Goal: Information Seeking & Learning: Check status

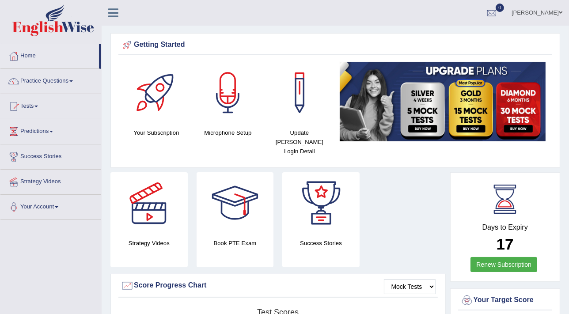
click at [281, 15] on ul "Mohita Negi Toggle navigation Username: Mohita Access Type: Online Subscription…" at bounding box center [405, 12] width 327 height 25
click at [498, 12] on div at bounding box center [491, 13] width 13 height 13
click at [455, 39] on strong "See All Alerts" at bounding box center [435, 37] width 39 height 7
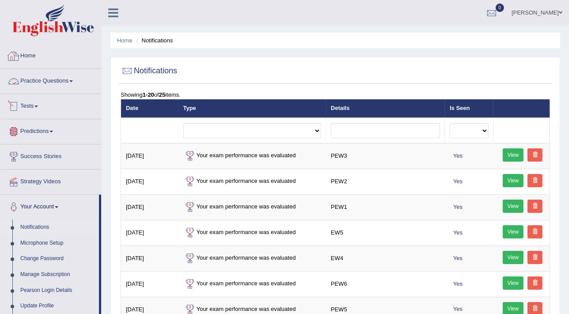
click at [30, 102] on link "Tests" at bounding box center [50, 105] width 101 height 22
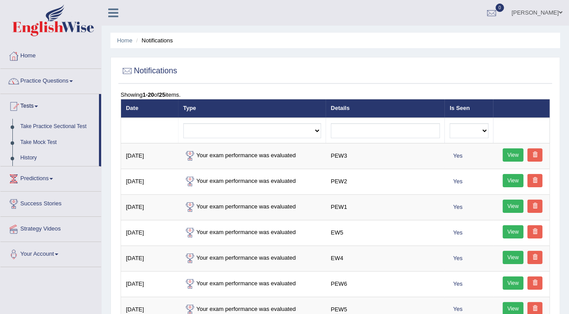
click at [31, 158] on link "History" at bounding box center [57, 158] width 83 height 16
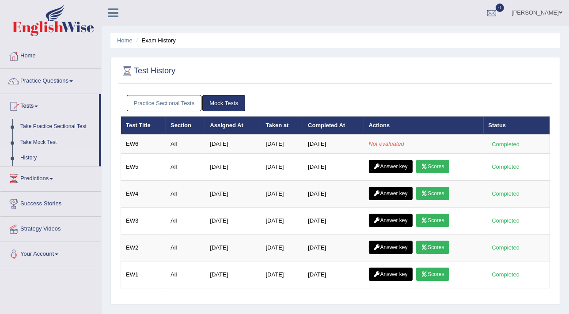
click at [174, 103] on link "Practice Sectional Tests" at bounding box center [164, 103] width 75 height 16
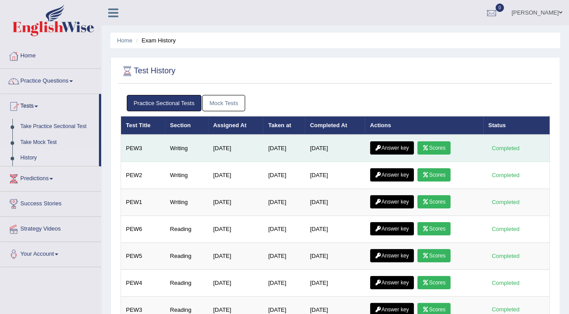
click at [438, 146] on link "Scores" at bounding box center [433, 147] width 33 height 13
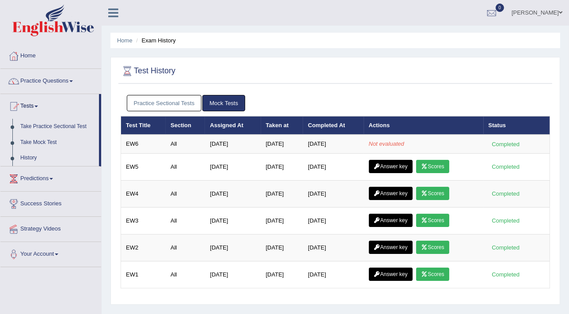
click at [223, 103] on link "Mock Tests" at bounding box center [223, 103] width 43 height 16
click at [186, 97] on link "Practice Sectional Tests" at bounding box center [164, 103] width 75 height 16
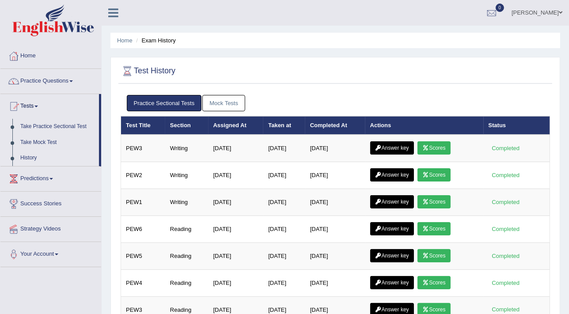
click at [151, 19] on div "Mohita Negi Toggle navigation Username: Mohita Access Type: Online Subscription…" at bounding box center [335, 13] width 467 height 26
click at [227, 106] on link "Mock Tests" at bounding box center [223, 103] width 43 height 16
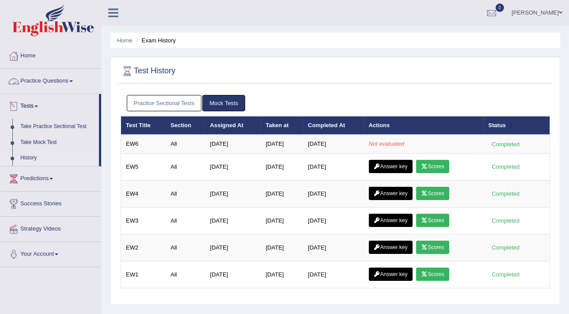
click at [33, 109] on link "Tests" at bounding box center [49, 105] width 98 height 22
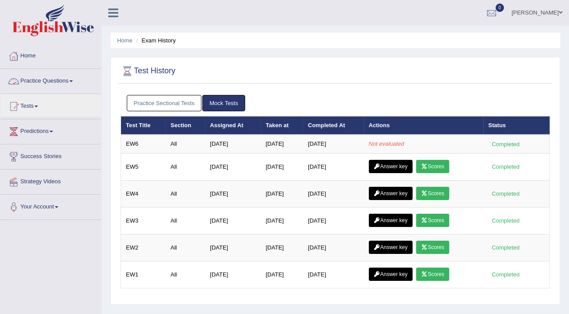
click at [41, 79] on link "Practice Questions" at bounding box center [50, 80] width 101 height 22
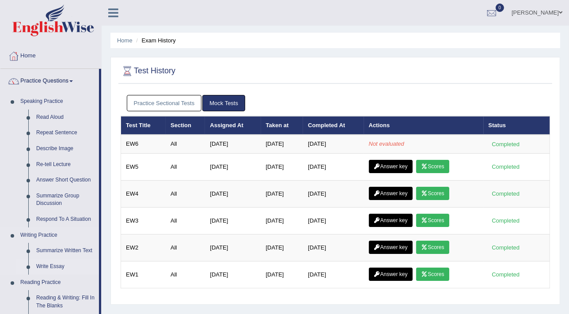
click at [52, 265] on link "Write Essay" at bounding box center [65, 267] width 67 height 16
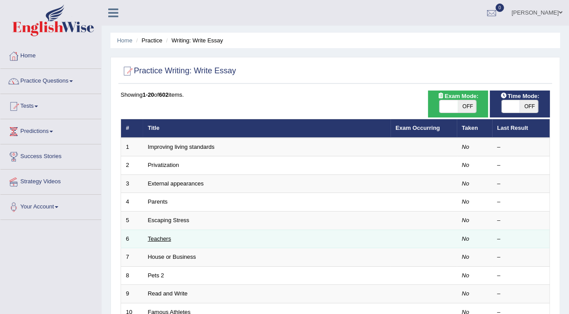
click at [161, 238] on link "Teachers" at bounding box center [159, 238] width 23 height 7
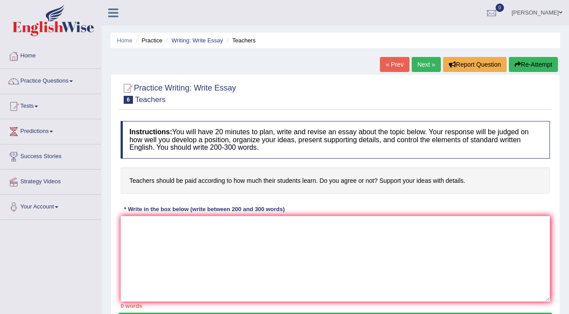
click at [96, 273] on div "Toggle navigation Home Practice Questions Speaking Practice Read Aloud Repeat S…" at bounding box center [284, 229] width 569 height 459
click at [545, 11] on link "[PERSON_NAME]" at bounding box center [537, 11] width 64 height 23
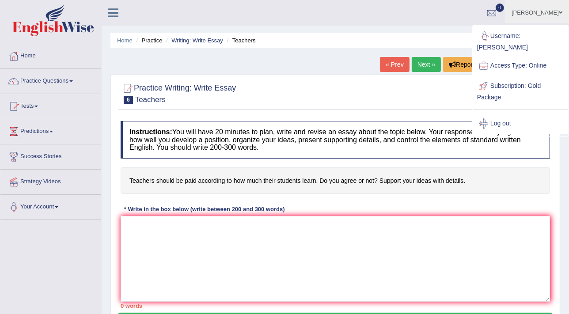
click at [454, 31] on div "Home Practice Writing: Write Essay Teachers « Prev Next » Report Question Re-At…" at bounding box center [335, 221] width 467 height 442
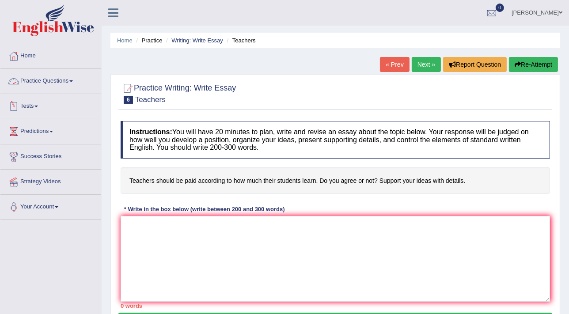
click at [35, 106] on link "Tests" at bounding box center [50, 105] width 101 height 22
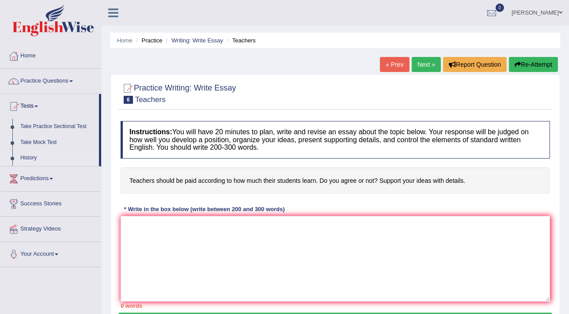
click at [31, 158] on link "History" at bounding box center [57, 158] width 83 height 16
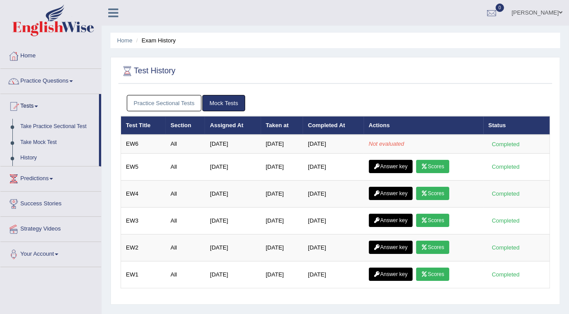
click at [229, 102] on link "Mock Tests" at bounding box center [223, 103] width 43 height 16
click at [249, 99] on ul "Practice Sectional Tests Mock Tests" at bounding box center [335, 103] width 417 height 16
click at [225, 100] on link "Mock Tests" at bounding box center [223, 103] width 43 height 16
click at [498, 19] on div at bounding box center [491, 13] width 13 height 13
click at [554, 53] on div "Home Exam History Test History Practice Sectional Tests Mock Tests Test Title S…" at bounding box center [335, 221] width 467 height 442
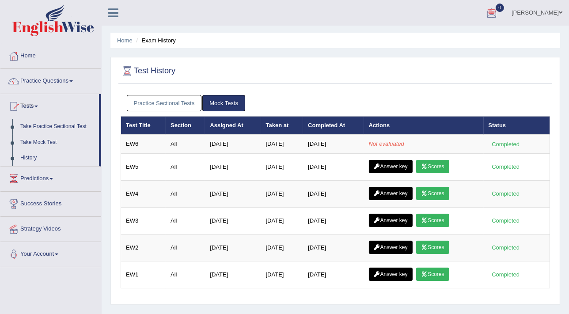
click at [559, 11] on span at bounding box center [561, 13] width 4 height 6
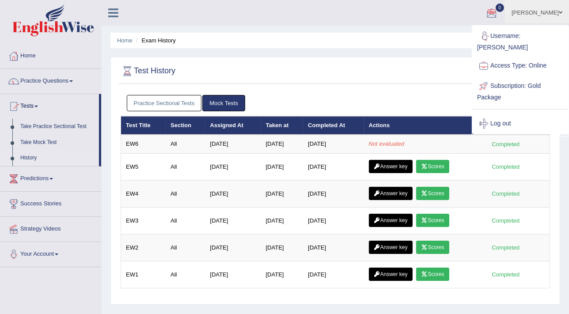
click at [455, 53] on div "Home Exam History Test History Practice Sectional Tests Mock Tests Test Title S…" at bounding box center [335, 221] width 467 height 442
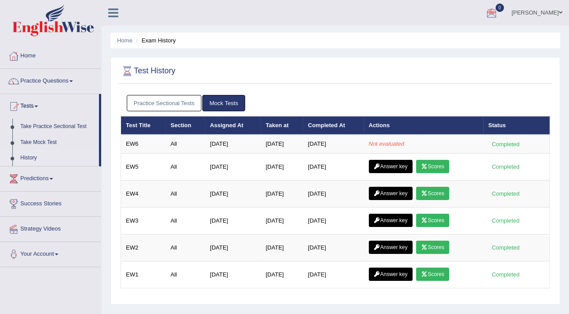
click at [176, 106] on link "Practice Sectional Tests" at bounding box center [164, 103] width 75 height 16
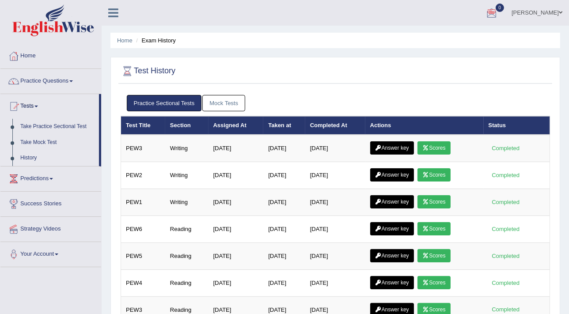
click at [225, 101] on link "Mock Tests" at bounding box center [223, 103] width 43 height 16
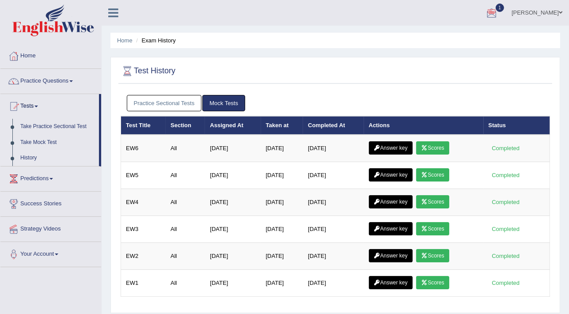
click at [498, 11] on div at bounding box center [491, 13] width 13 height 13
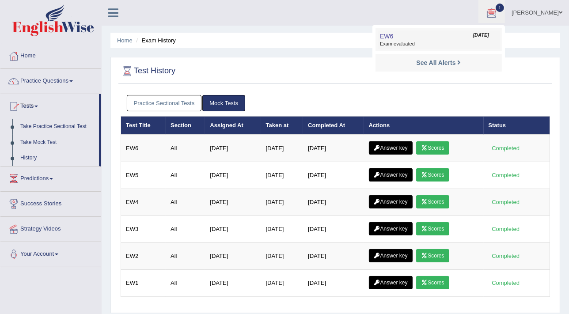
click at [457, 37] on link "EW6 Sep 25, 2025 Exam evaluated" at bounding box center [439, 39] width 122 height 19
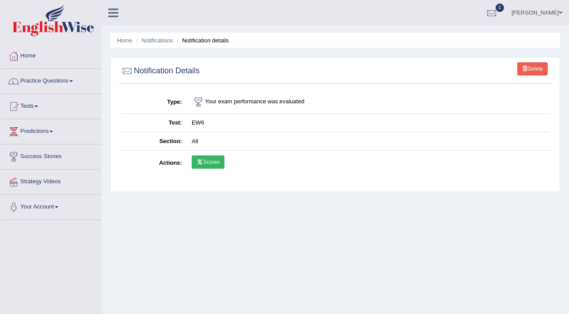
click at [206, 168] on link "Scores" at bounding box center [208, 161] width 33 height 13
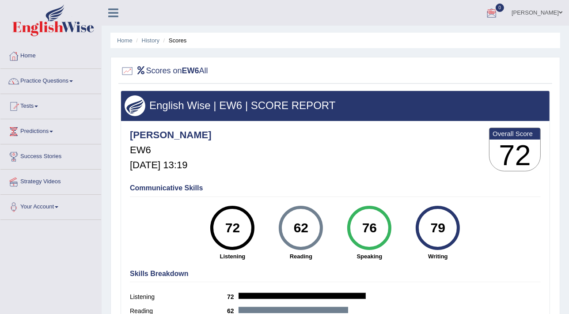
click at [506, 284] on div "Skills Breakdown Listening 72 Reading 62 Speaking 76 Writing 79" at bounding box center [335, 307] width 415 height 84
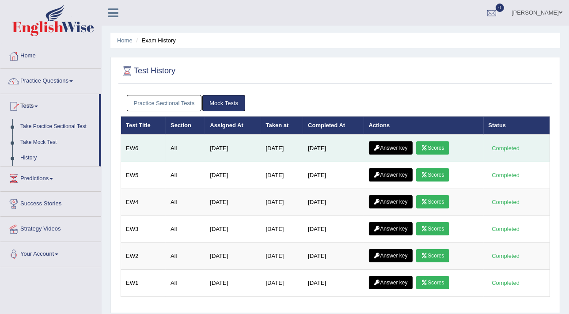
click at [398, 148] on link "Answer key" at bounding box center [391, 147] width 44 height 13
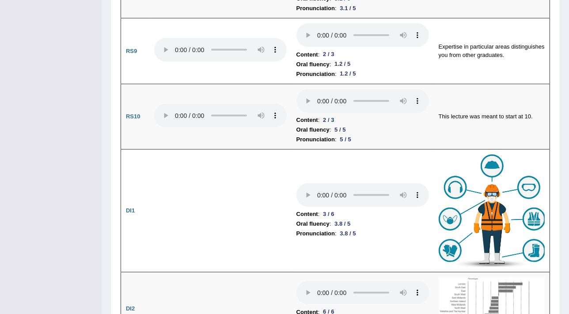
scroll to position [1253, 0]
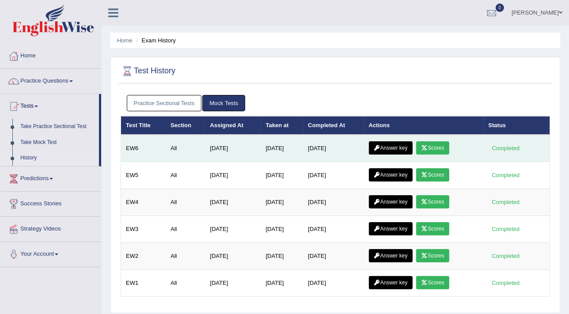
click at [395, 150] on link "Answer key" at bounding box center [391, 147] width 44 height 13
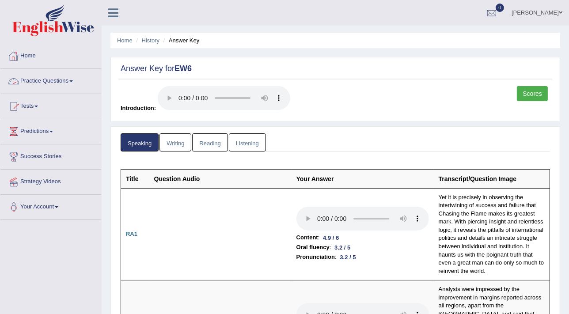
click at [178, 142] on link "Writing" at bounding box center [175, 142] width 32 height 18
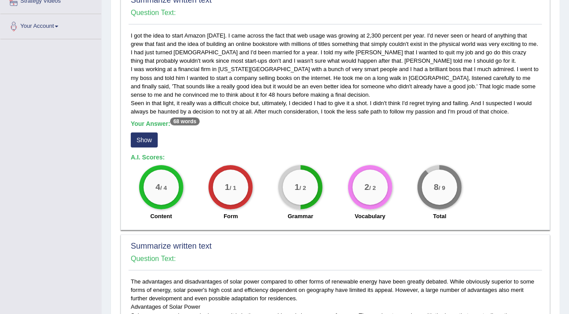
scroll to position [197, 0]
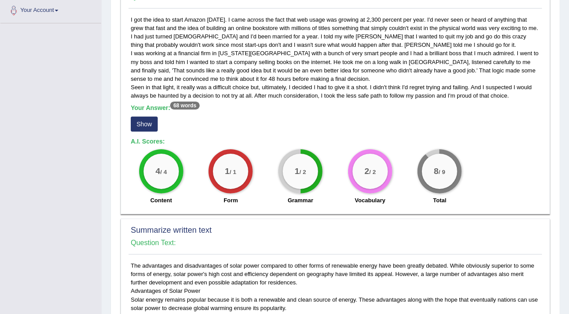
click at [142, 124] on button "Show" at bounding box center [144, 124] width 27 height 15
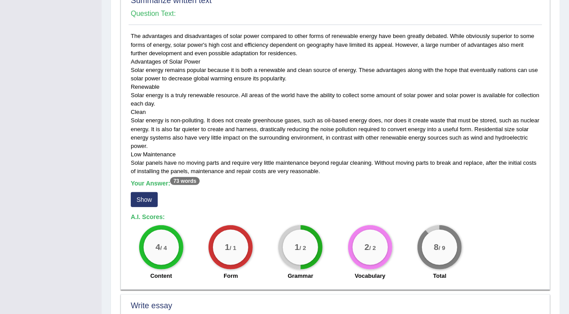
scroll to position [435, 0]
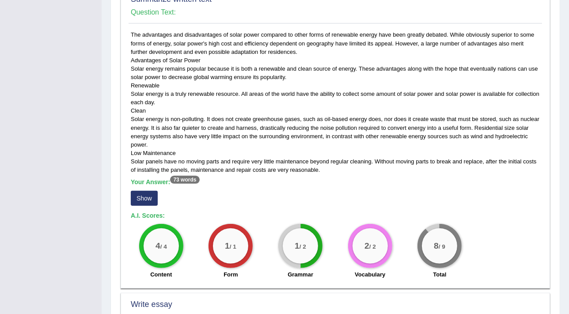
click at [151, 194] on button "Show" at bounding box center [144, 198] width 27 height 15
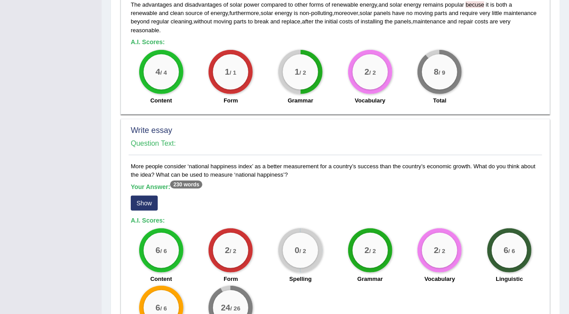
scroll to position [694, 0]
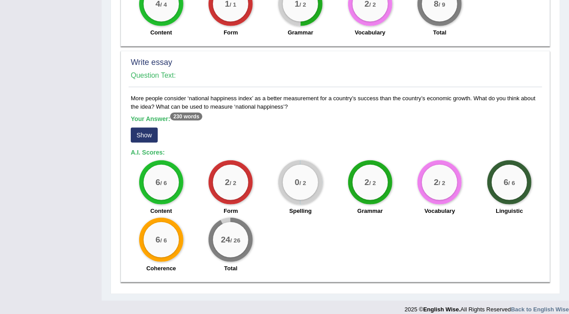
click at [144, 131] on button "Show" at bounding box center [144, 135] width 27 height 15
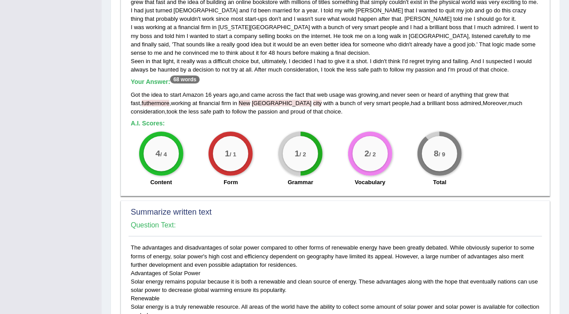
scroll to position [117, 0]
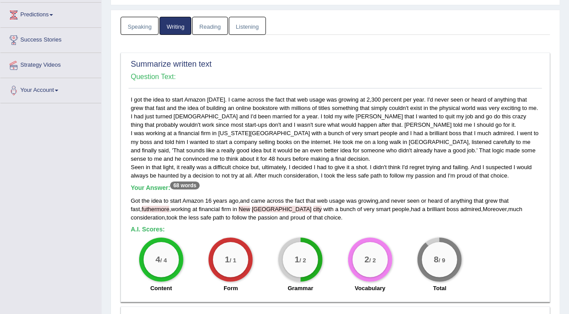
click at [219, 27] on link "Reading" at bounding box center [209, 26] width 35 height 18
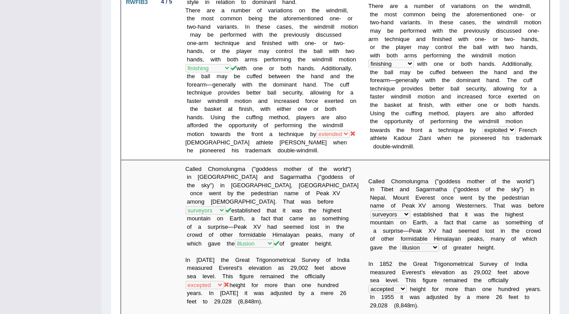
scroll to position [0, 0]
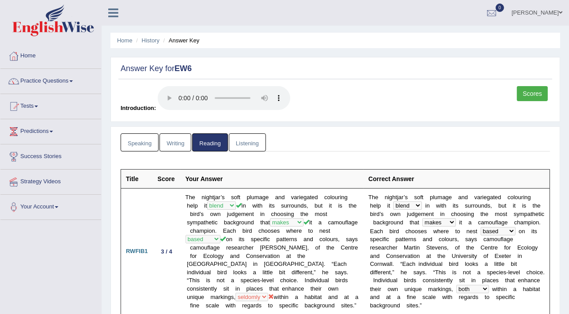
click at [261, 138] on link "Listening" at bounding box center [247, 142] width 37 height 18
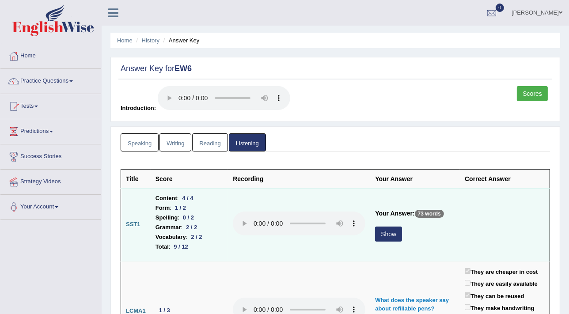
click at [386, 237] on button "Show" at bounding box center [388, 234] width 27 height 15
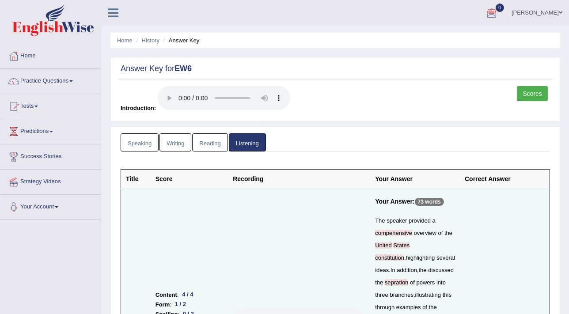
click at [137, 145] on link "Speaking" at bounding box center [140, 142] width 38 height 18
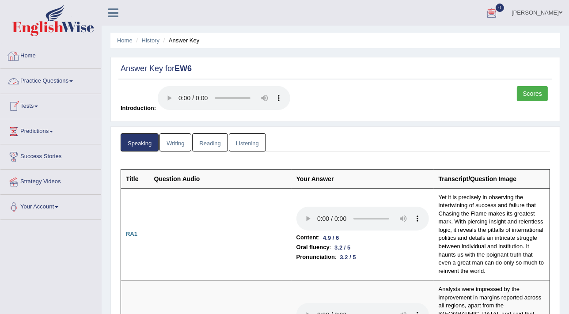
click at [24, 56] on link "Home" at bounding box center [50, 55] width 101 height 22
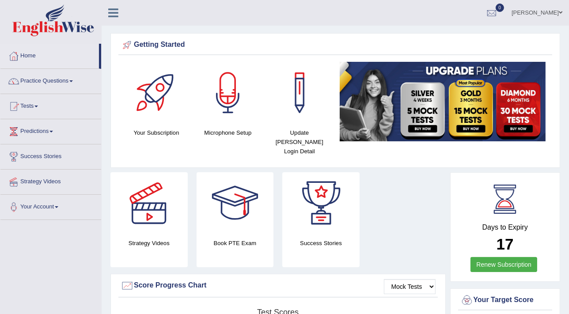
click at [390, 198] on div "Strategy Videos Book PTE Exam Success Stories" at bounding box center [278, 223] width 344 height 102
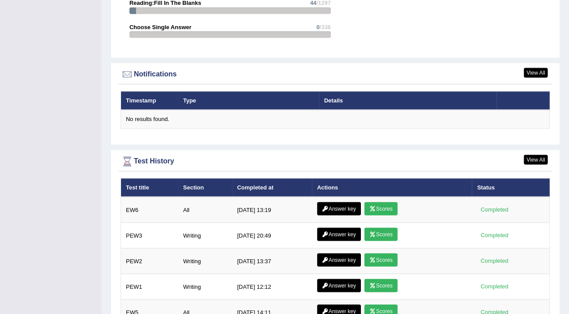
scroll to position [1142, 0]
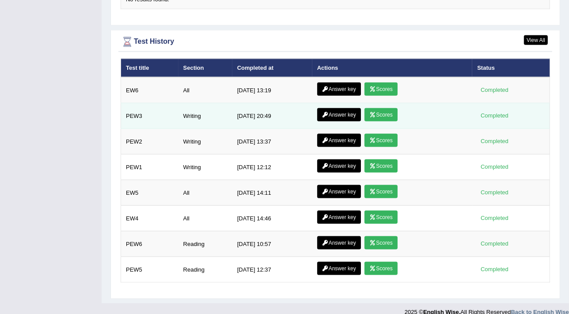
click at [380, 108] on link "Scores" at bounding box center [380, 114] width 33 height 13
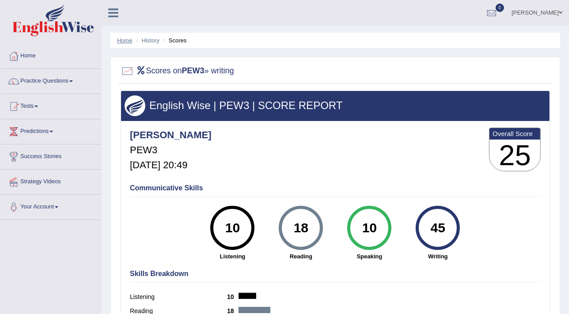
click at [125, 40] on link "Home" at bounding box center [124, 40] width 15 height 7
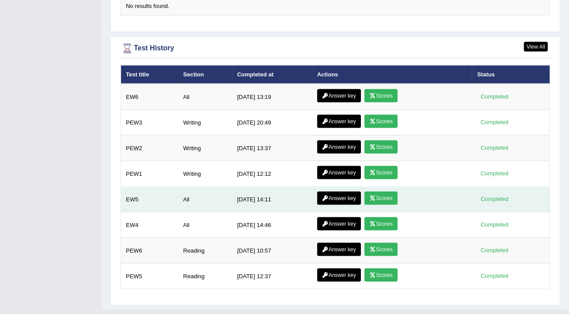
scroll to position [1142, 0]
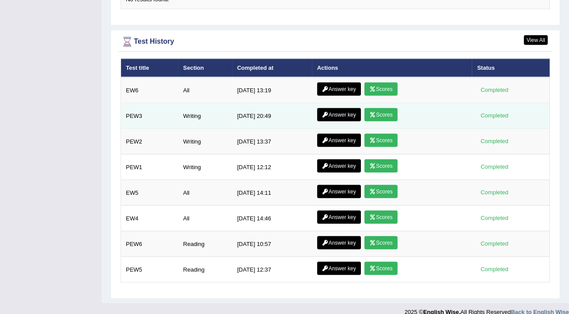
click at [325, 112] on icon at bounding box center [325, 114] width 7 height 5
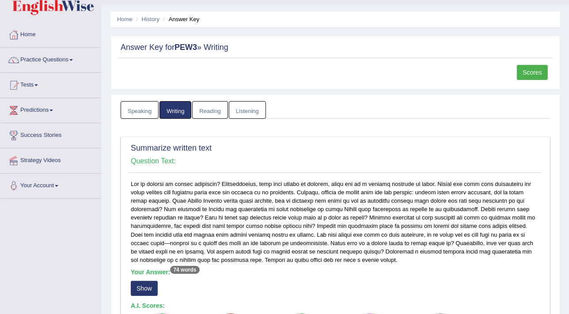
scroll to position [80, 0]
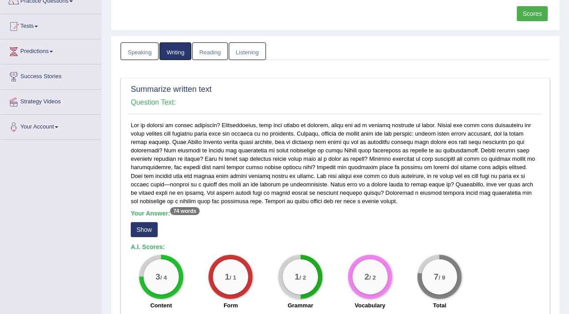
click at [142, 225] on button "Show" at bounding box center [144, 229] width 27 height 15
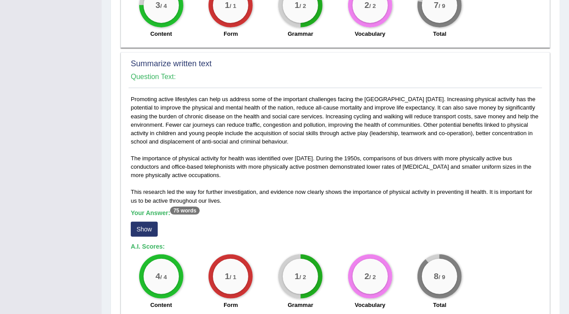
scroll to position [361, 0]
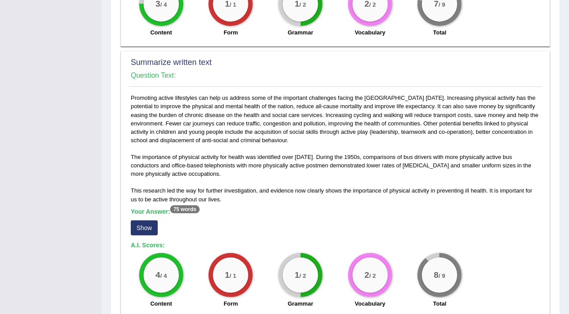
click at [138, 224] on button "Show" at bounding box center [144, 227] width 27 height 15
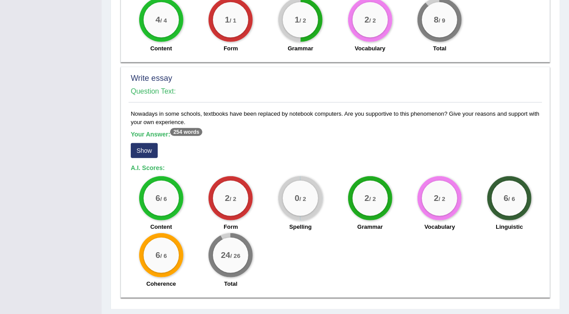
scroll to position [657, 0]
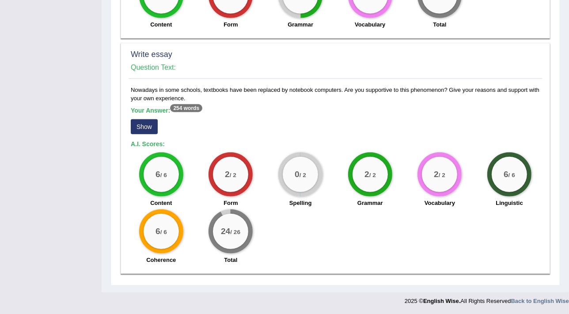
click at [150, 123] on button "Show" at bounding box center [144, 126] width 27 height 15
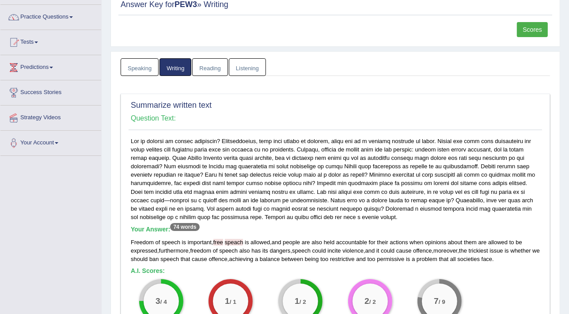
scroll to position [0, 0]
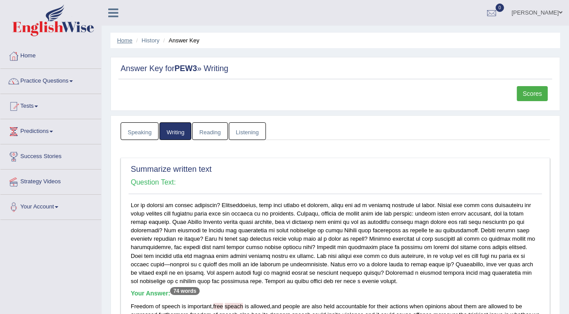
click at [124, 37] on link "Home" at bounding box center [124, 40] width 15 height 7
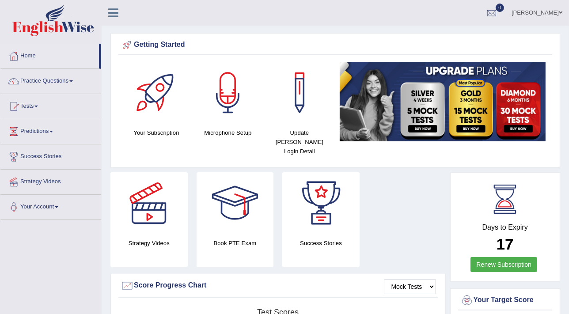
click at [543, 9] on link "[PERSON_NAME]" at bounding box center [537, 11] width 64 height 23
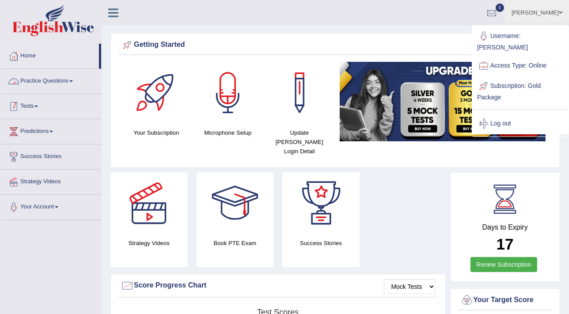
click at [29, 108] on link "Tests" at bounding box center [50, 105] width 101 height 22
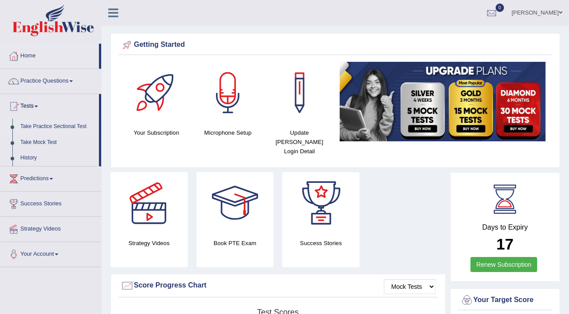
click at [41, 126] on link "Take Practice Sectional Test" at bounding box center [57, 127] width 83 height 16
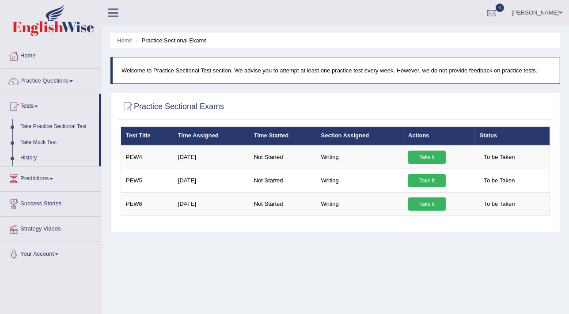
click at [542, 11] on link "[PERSON_NAME]" at bounding box center [537, 11] width 64 height 23
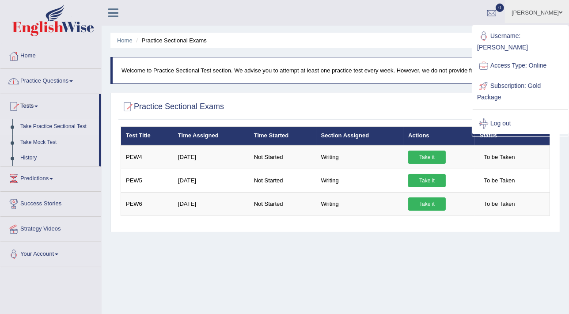
click at [119, 40] on link "Home" at bounding box center [124, 40] width 15 height 7
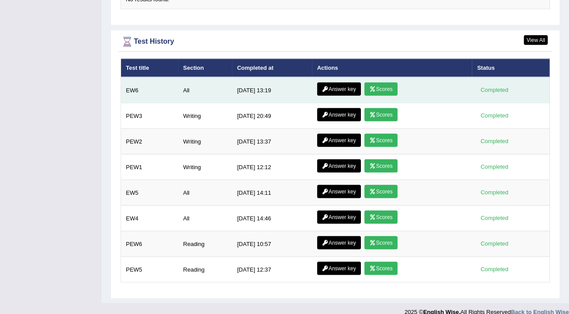
click at [389, 83] on link "Scores" at bounding box center [380, 89] width 33 height 13
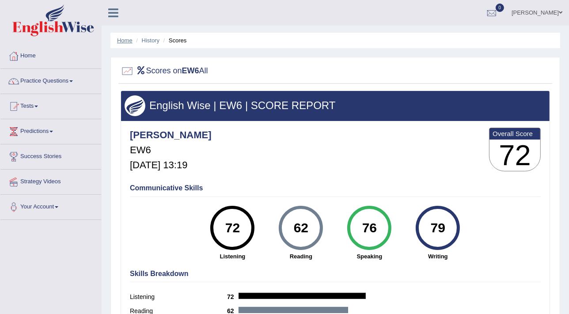
click at [121, 41] on link "Home" at bounding box center [124, 40] width 15 height 7
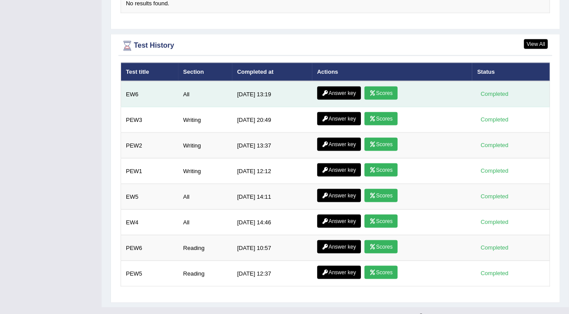
scroll to position [1142, 0]
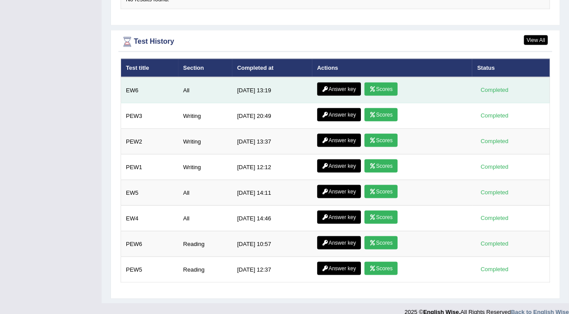
click at [331, 83] on link "Answer key" at bounding box center [339, 89] width 44 height 13
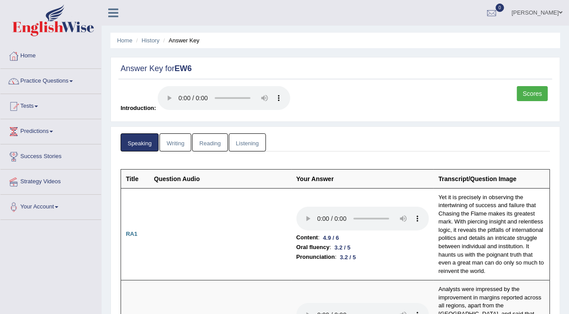
click at [513, 149] on ul "Speaking Writing Reading Listening" at bounding box center [335, 142] width 429 height 18
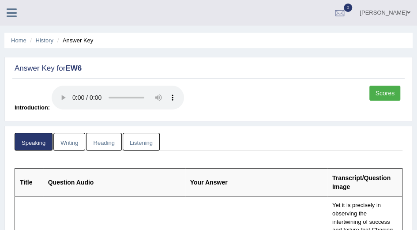
click at [62, 136] on link "Writing" at bounding box center [69, 142] width 32 height 18
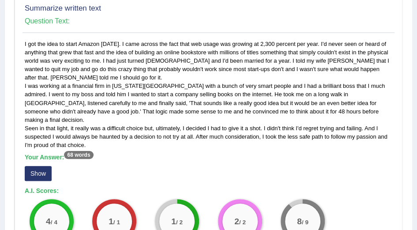
scroll to position [206, 0]
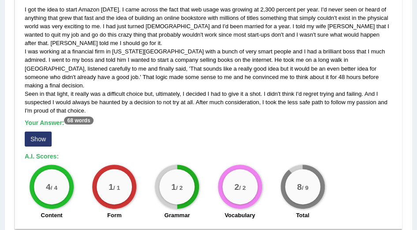
click at [34, 135] on button "Show" at bounding box center [38, 139] width 27 height 15
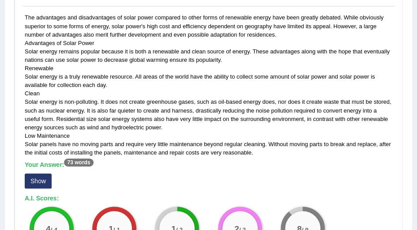
scroll to position [500, 0]
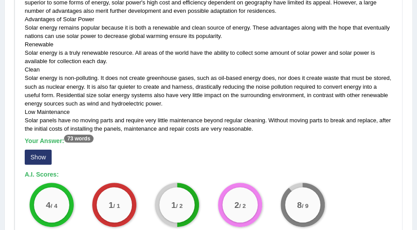
click at [24, 142] on div "The advantages and disadvantages of solar power compared to other forms of rene…" at bounding box center [209, 115] width 372 height 253
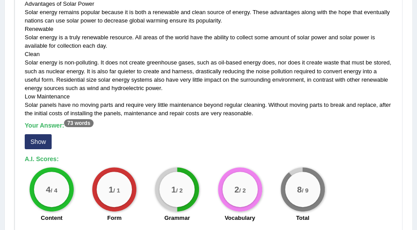
scroll to position [530, 0]
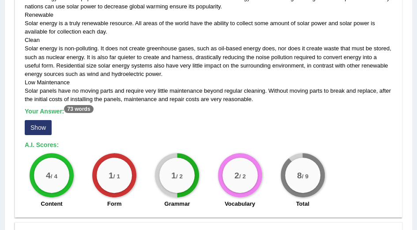
click at [32, 120] on button "Show" at bounding box center [38, 127] width 27 height 15
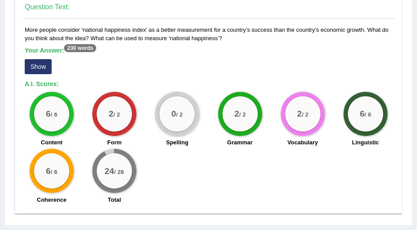
scroll to position [803, 0]
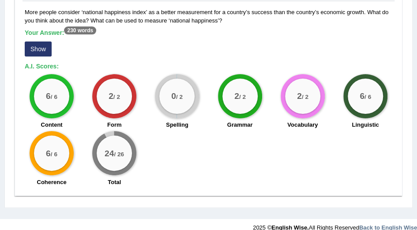
click at [41, 42] on button "Show" at bounding box center [38, 49] width 27 height 15
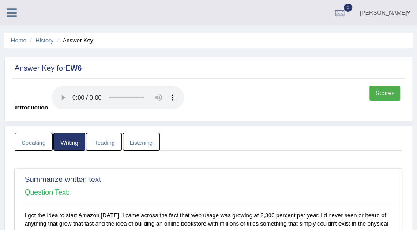
scroll to position [0, 0]
click at [104, 137] on link "Reading" at bounding box center [103, 142] width 35 height 18
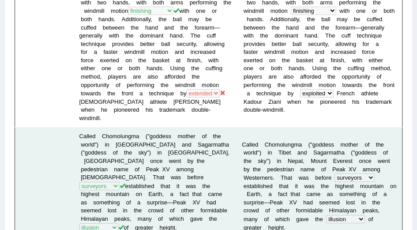
scroll to position [854, 0]
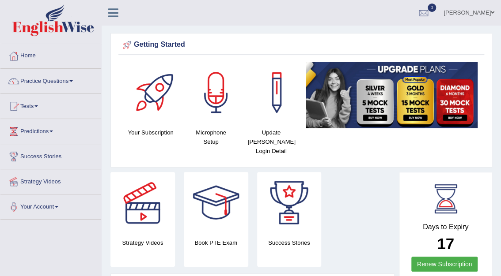
drag, startPoint x: 416, startPoint y: 0, endPoint x: 498, endPoint y: 41, distance: 92.2
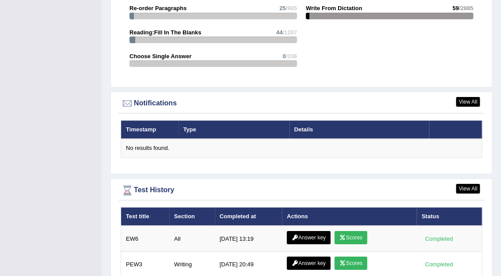
scroll to position [1016, 0]
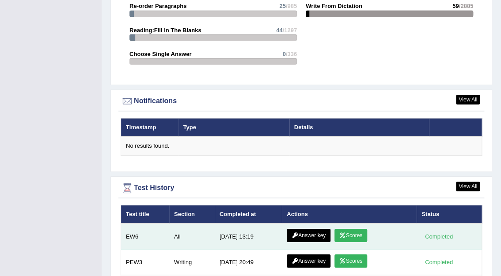
click at [315, 229] on link "Answer key" at bounding box center [309, 235] width 44 height 13
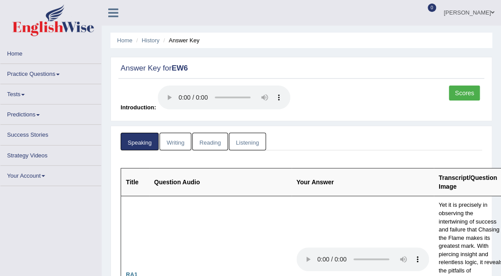
click at [208, 140] on link "Reading" at bounding box center [209, 142] width 35 height 18
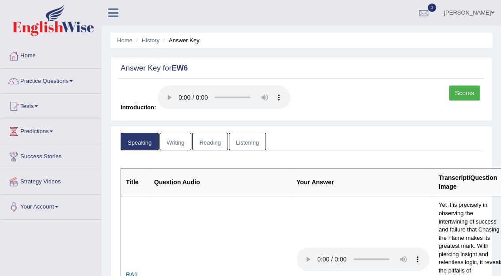
click at [211, 136] on link "Reading" at bounding box center [209, 142] width 35 height 18
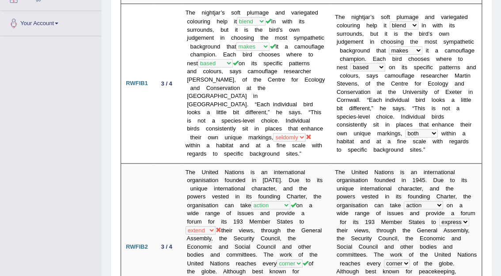
scroll to position [68, 0]
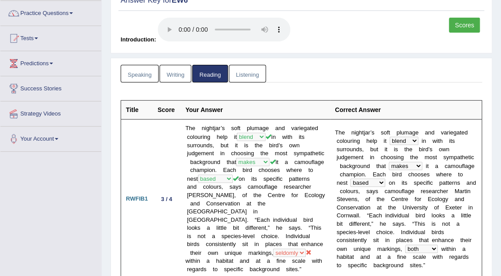
click at [234, 71] on link "Listening" at bounding box center [247, 74] width 37 height 18
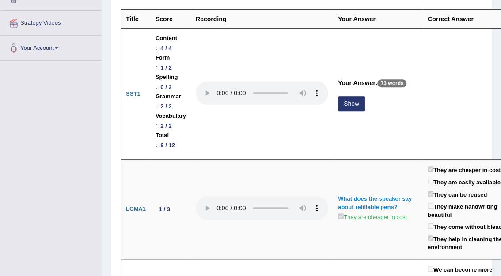
scroll to position [0, 0]
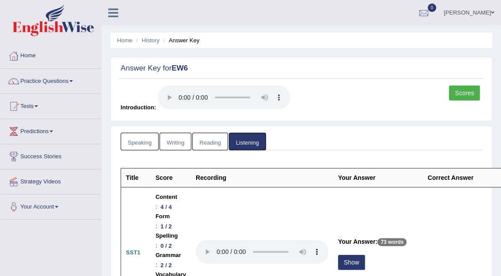
click at [207, 140] on link "Reading" at bounding box center [209, 142] width 35 height 18
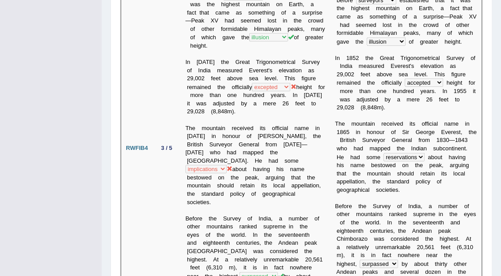
scroll to position [1450, 0]
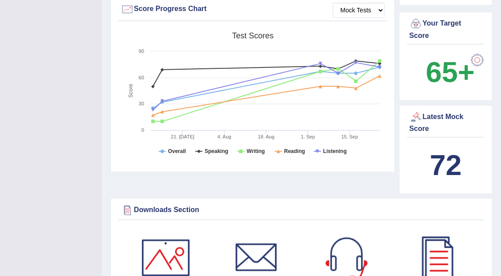
scroll to position [284, 0]
